Goal: Book appointment/travel/reservation

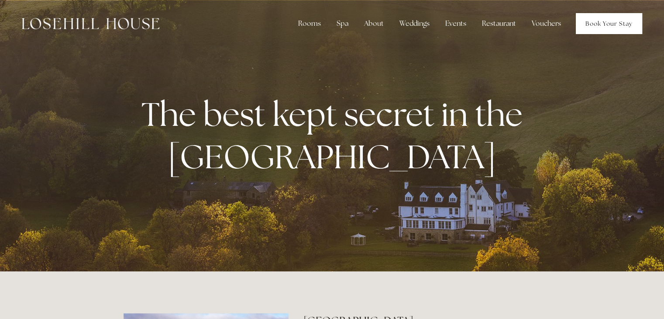
click at [617, 21] on link "Book Your Stay" at bounding box center [609, 23] width 66 height 21
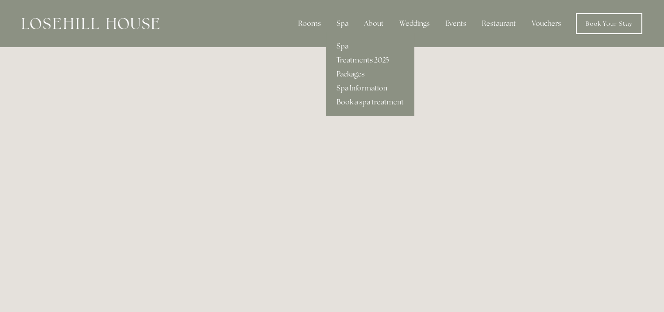
click at [358, 75] on link "Packages" at bounding box center [370, 74] width 88 height 14
